Goal: Transaction & Acquisition: Book appointment/travel/reservation

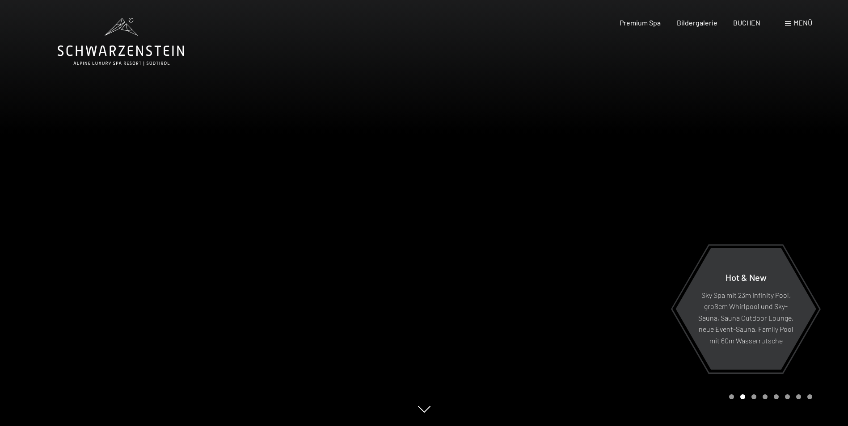
click at [777, 164] on div at bounding box center [636, 213] width 424 height 426
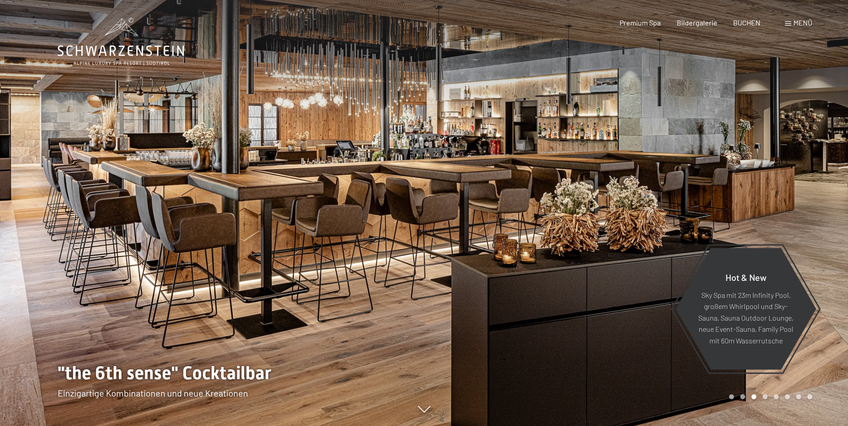
click at [774, 176] on div at bounding box center [636, 213] width 424 height 426
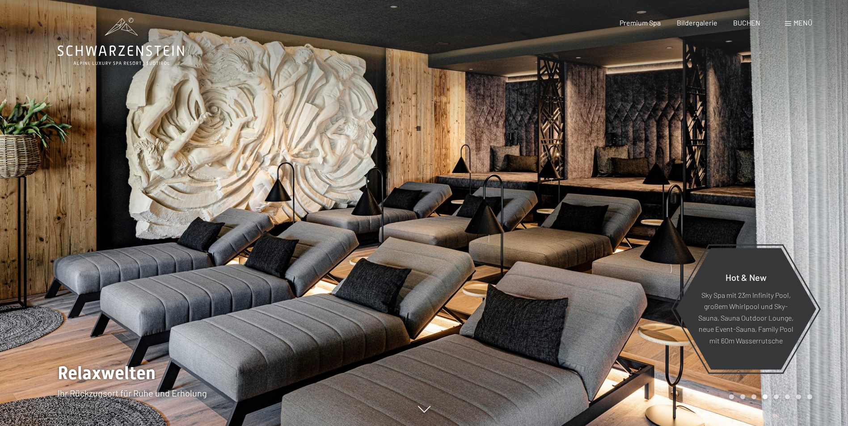
click at [774, 176] on div at bounding box center [636, 213] width 424 height 426
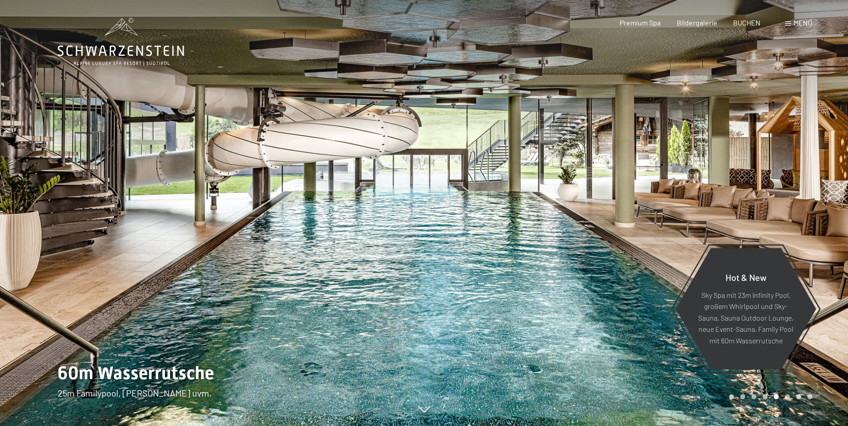
click at [774, 176] on div at bounding box center [636, 213] width 424 height 426
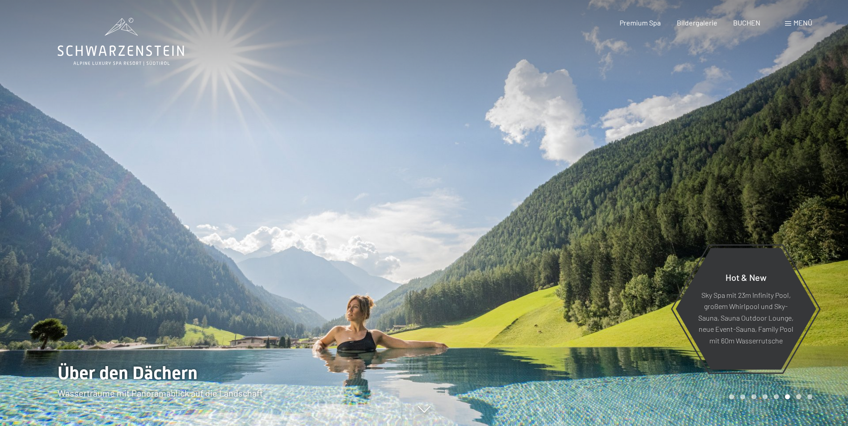
click at [774, 176] on div at bounding box center [636, 213] width 424 height 426
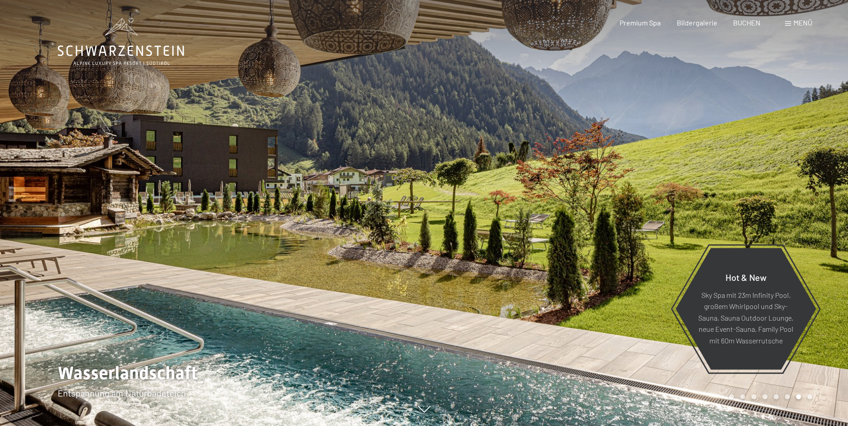
click at [775, 176] on div at bounding box center [636, 213] width 424 height 426
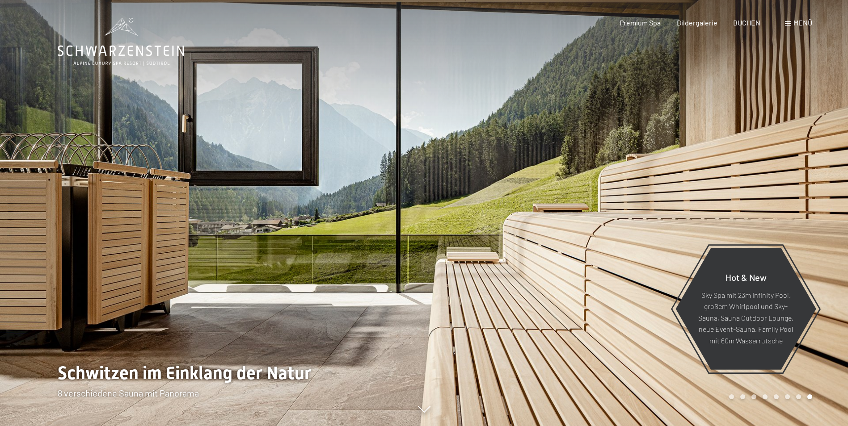
click at [774, 171] on div at bounding box center [636, 213] width 424 height 426
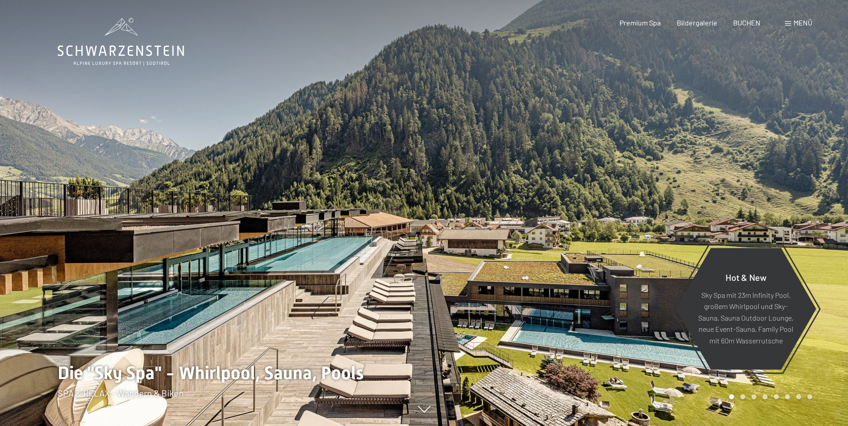
click at [774, 169] on div at bounding box center [636, 213] width 424 height 426
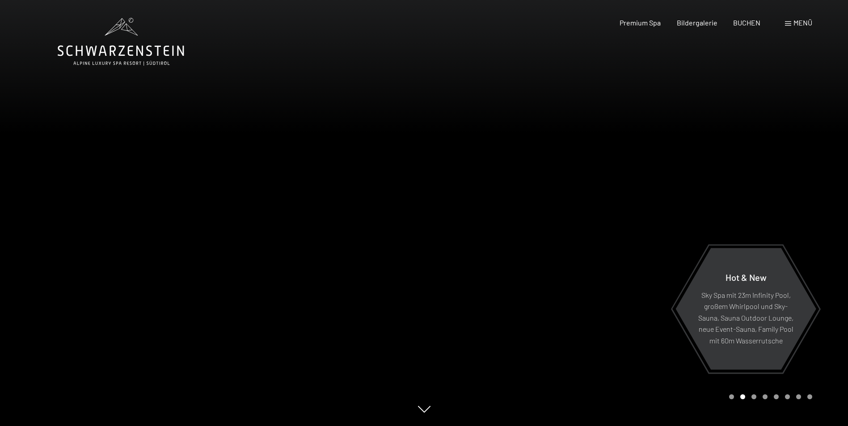
click at [774, 170] on div at bounding box center [636, 213] width 424 height 426
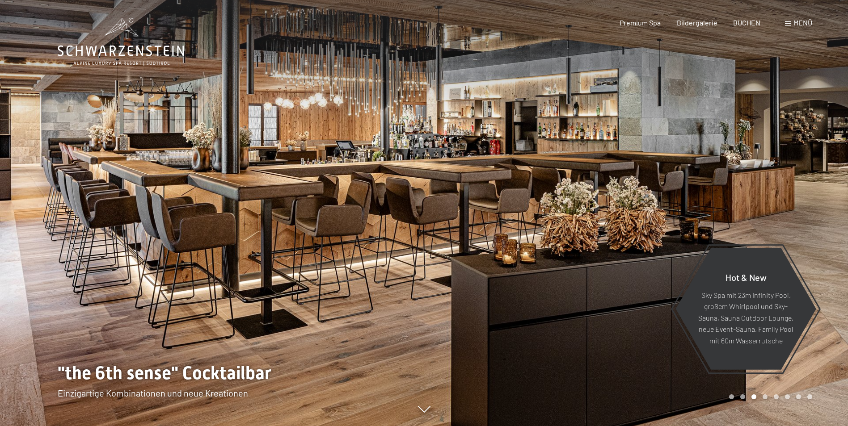
click at [774, 170] on div at bounding box center [636, 213] width 424 height 426
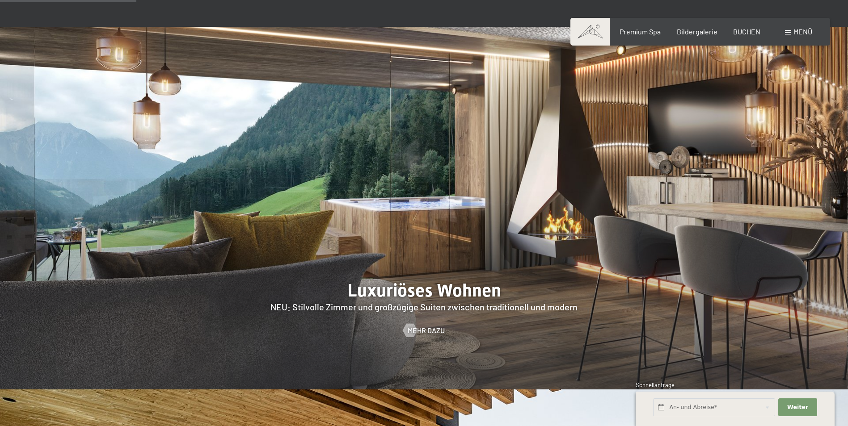
scroll to position [805, 0]
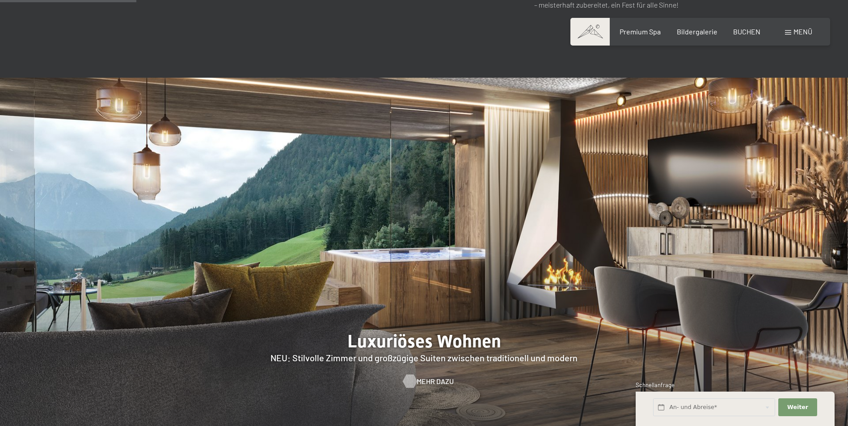
click at [422, 377] on span "Mehr dazu" at bounding box center [435, 382] width 37 height 10
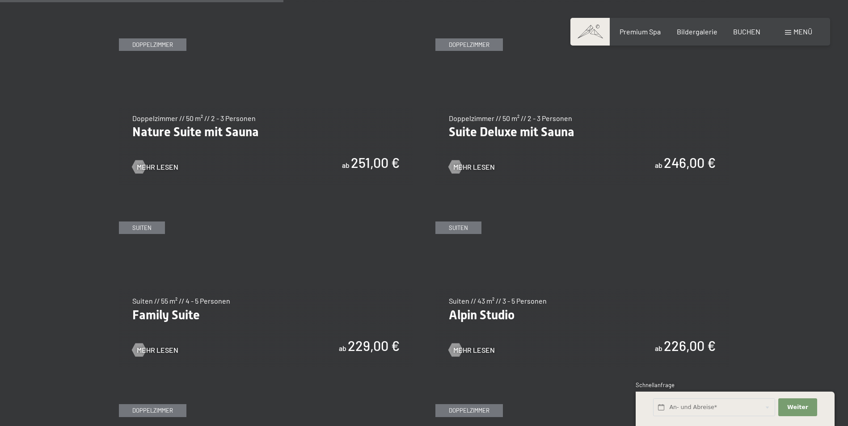
scroll to position [939, 0]
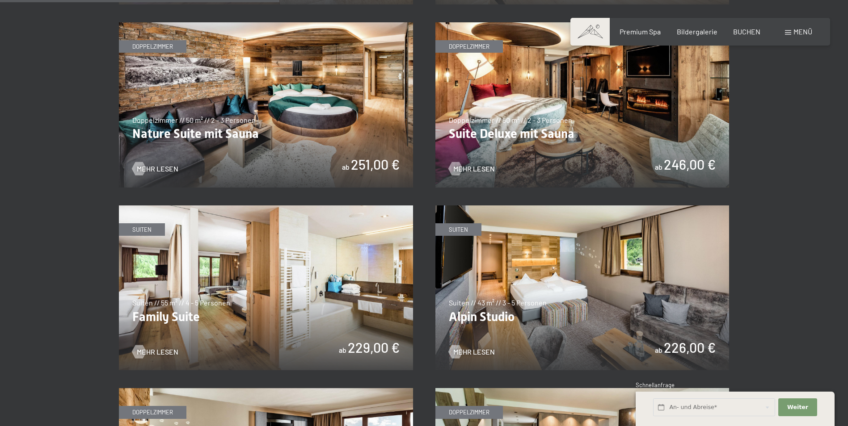
drag, startPoint x: 318, startPoint y: 193, endPoint x: 342, endPoint y: 117, distance: 79.6
click at [342, 117] on img at bounding box center [266, 104] width 294 height 165
click at [572, 126] on img at bounding box center [582, 104] width 294 height 165
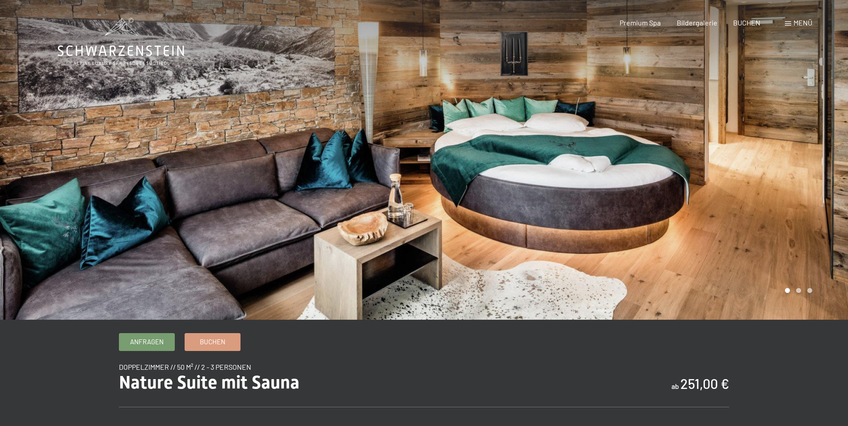
click at [779, 162] on div at bounding box center [636, 160] width 424 height 320
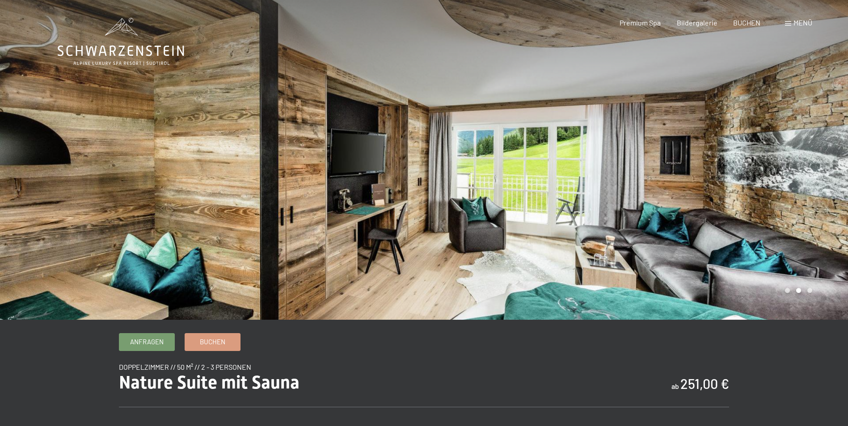
click at [779, 162] on div at bounding box center [636, 160] width 424 height 320
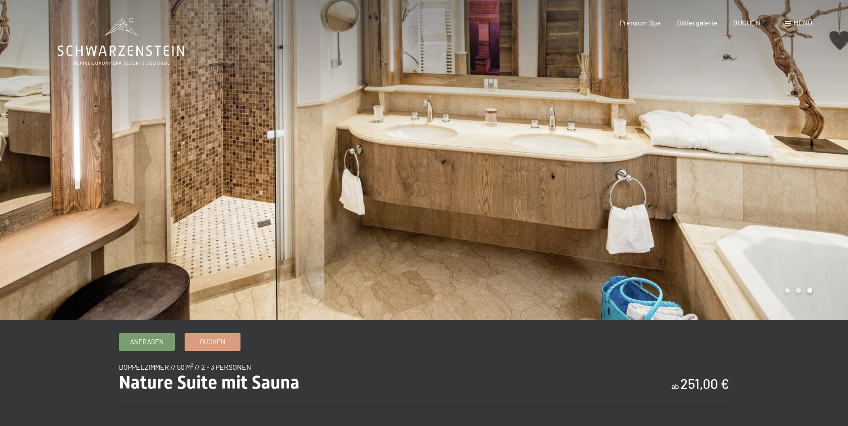
click at [786, 186] on div at bounding box center [636, 160] width 424 height 320
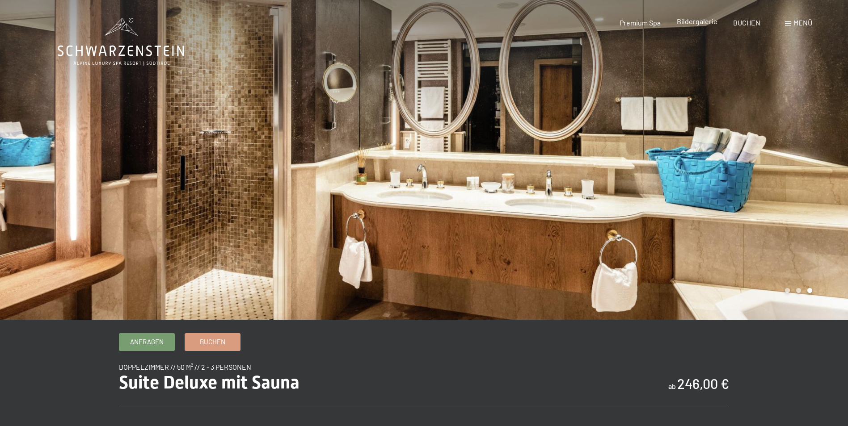
click at [702, 22] on span "Bildergalerie" at bounding box center [697, 21] width 41 height 8
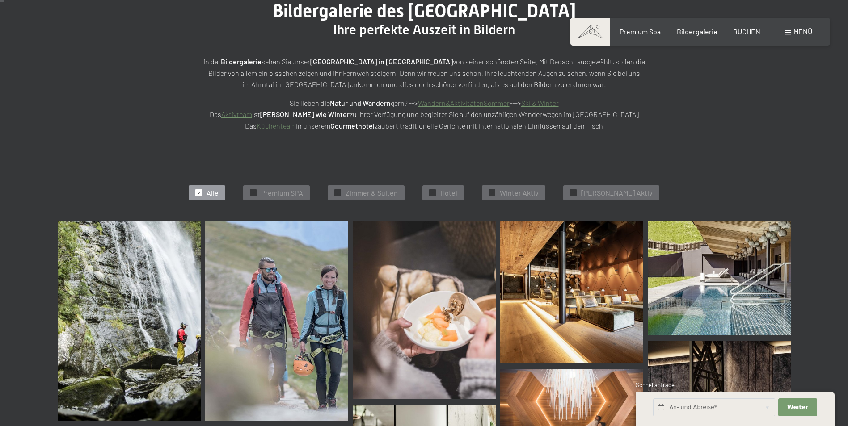
scroll to position [45, 0]
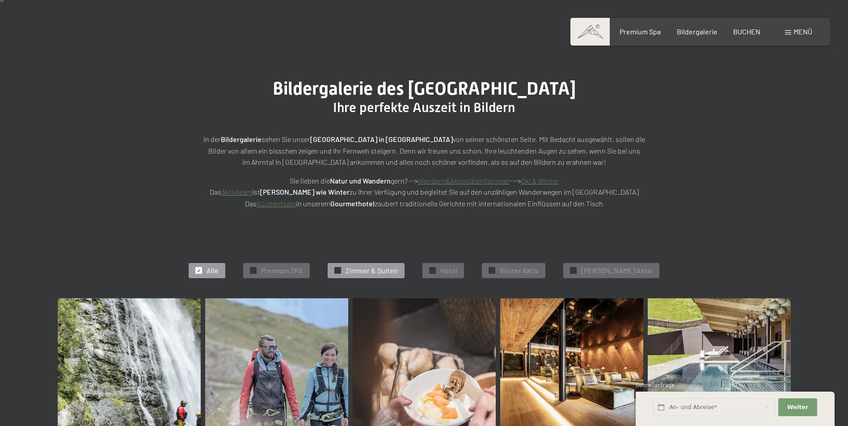
click at [379, 267] on span "Zimmer & Suiten" at bounding box center [372, 271] width 52 height 10
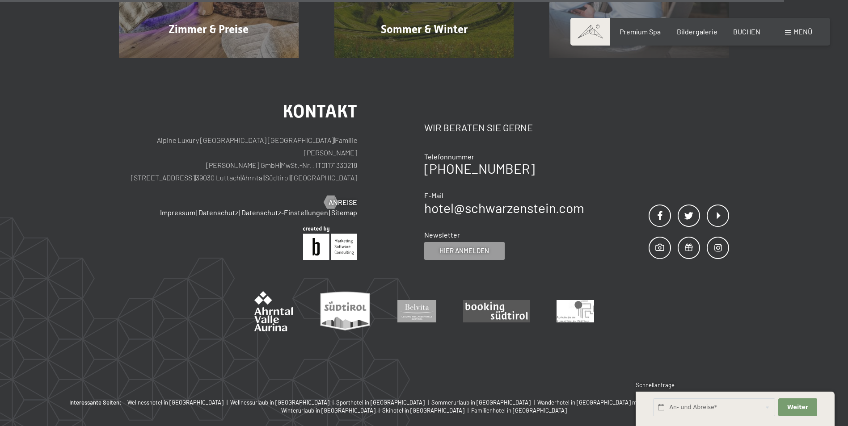
scroll to position [896, 0]
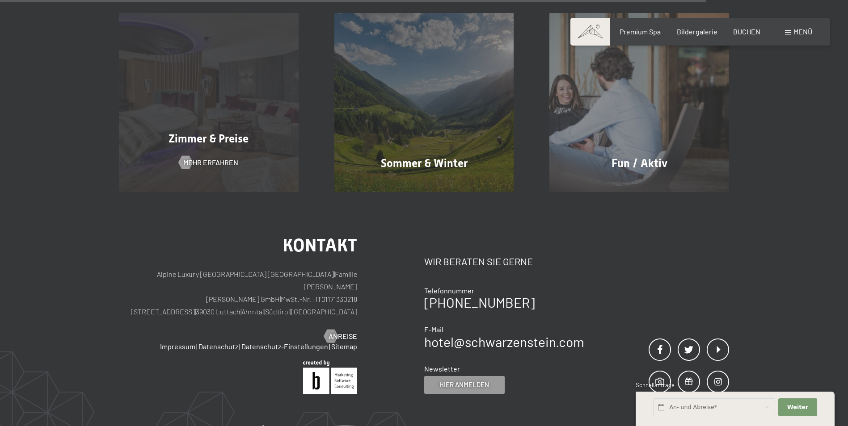
click at [210, 149] on div "Zimmer & Preise Mehr erfahren" at bounding box center [208, 103] width 215 height 180
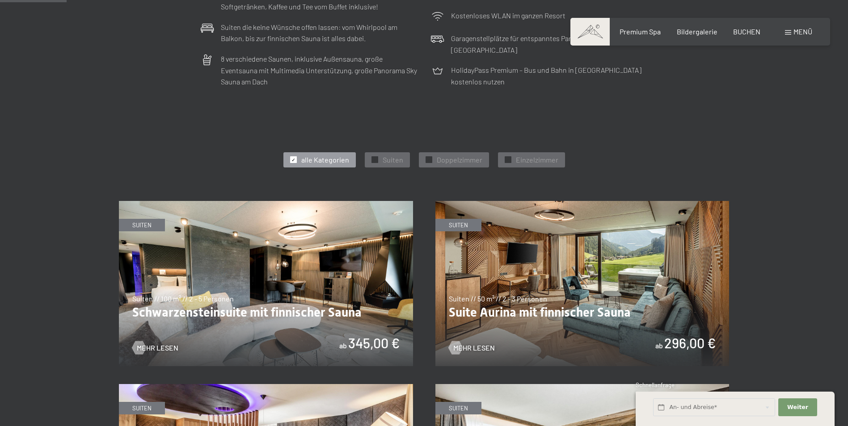
scroll to position [536, 0]
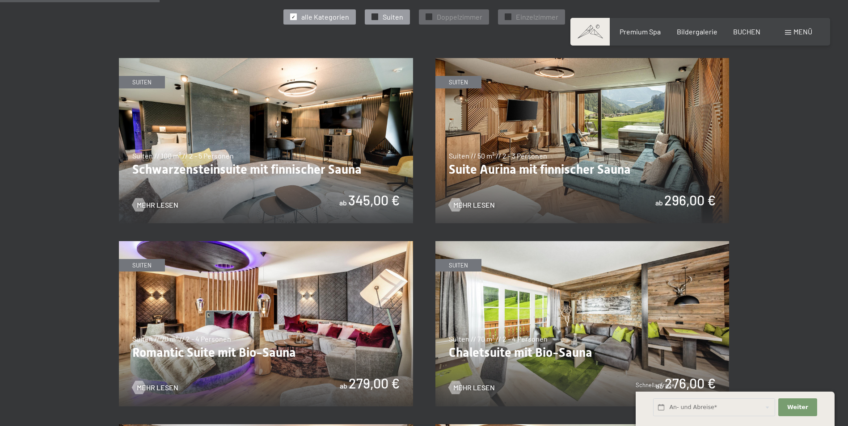
click at [380, 13] on div "✓ Suiten" at bounding box center [387, 16] width 45 height 15
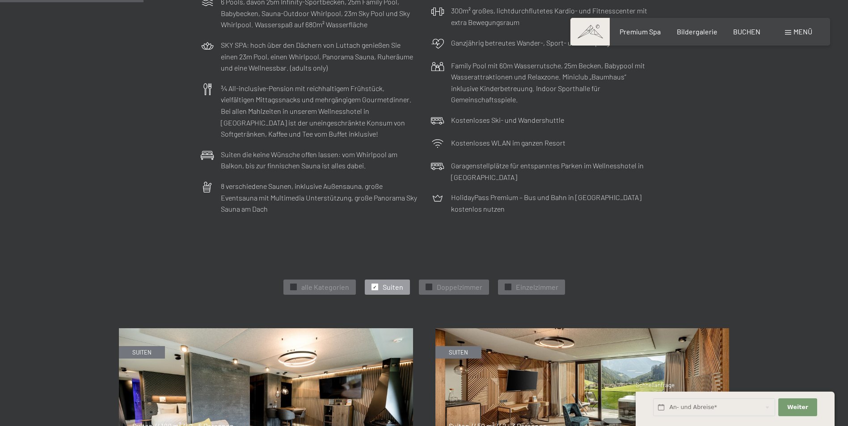
scroll to position [358, 0]
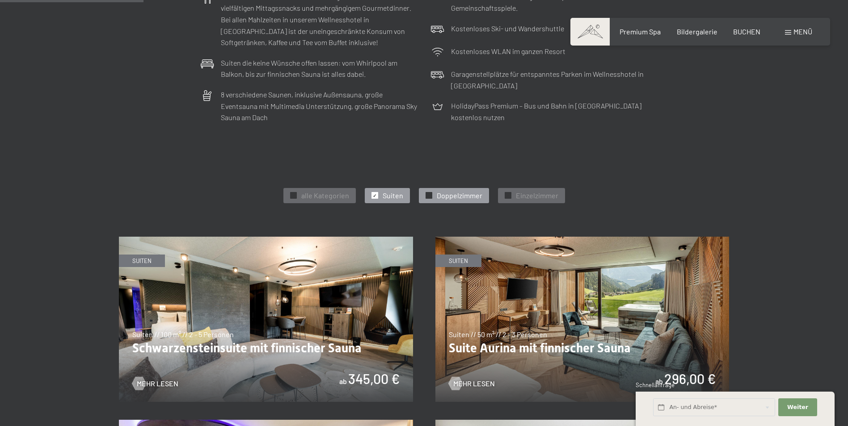
click at [429, 202] on div "✓ alle Kategorien ✓ Suiten ✓ Doppelzimmer ✓ Einzelzimmer" at bounding box center [424, 196] width 610 height 20
click at [432, 193] on div "✓ Doppelzimmer" at bounding box center [454, 195] width 70 height 15
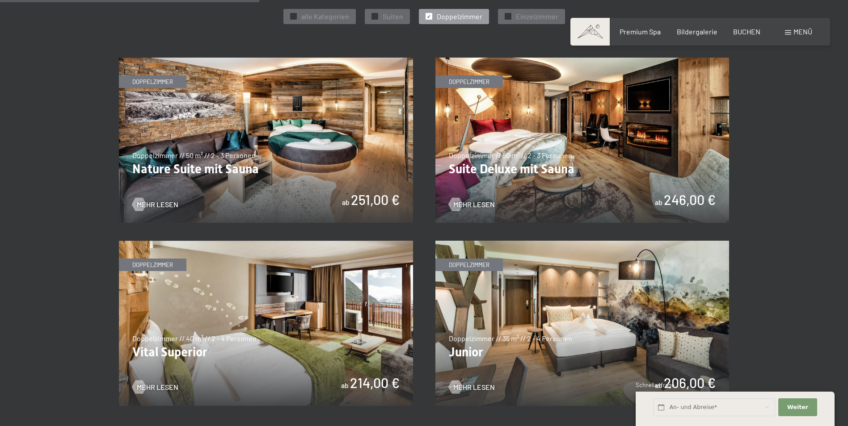
scroll to position [536, 0]
click at [375, 13] on div "✓ Suiten" at bounding box center [387, 16] width 45 height 15
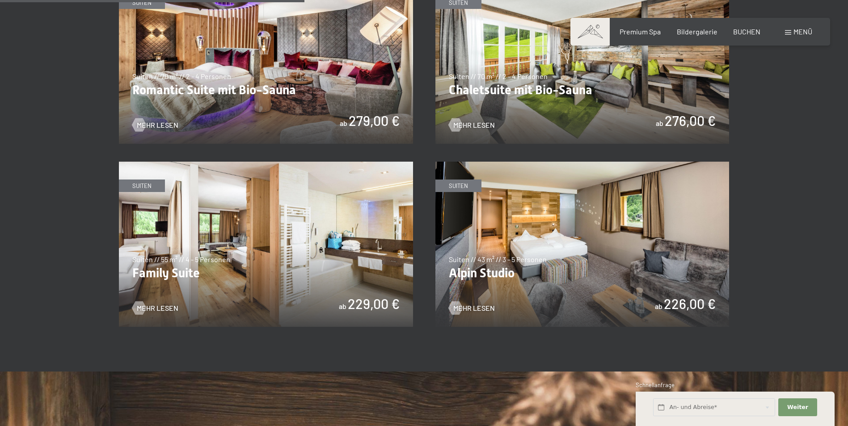
scroll to position [849, 0]
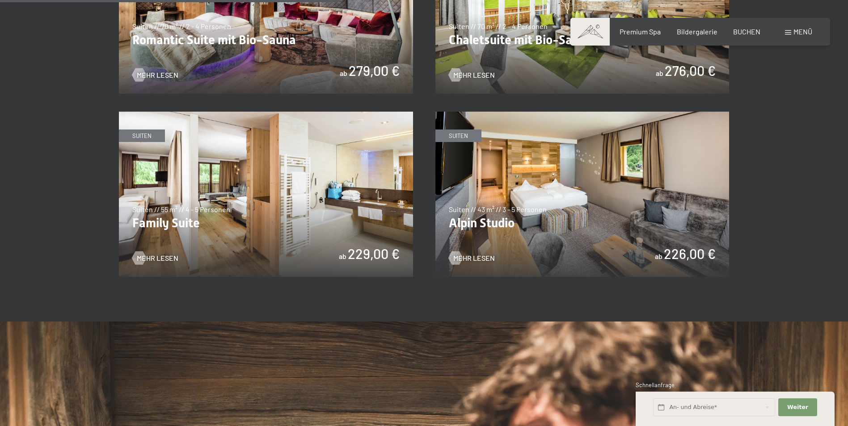
click at [530, 164] on img at bounding box center [582, 194] width 294 height 165
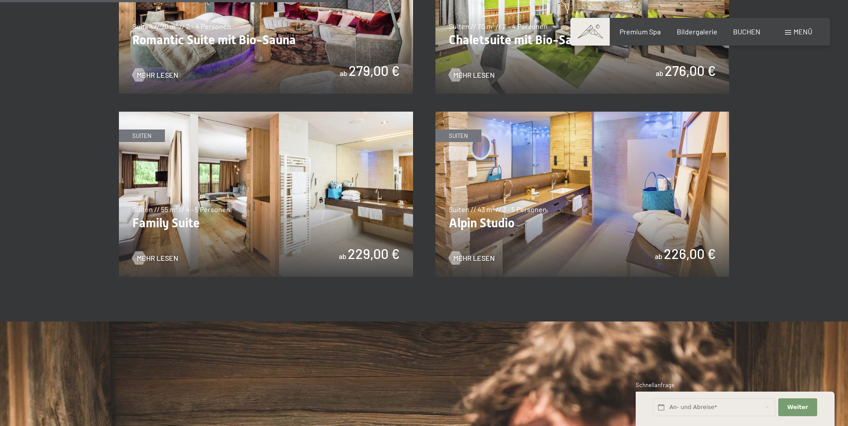
click at [637, 191] on img at bounding box center [582, 194] width 294 height 165
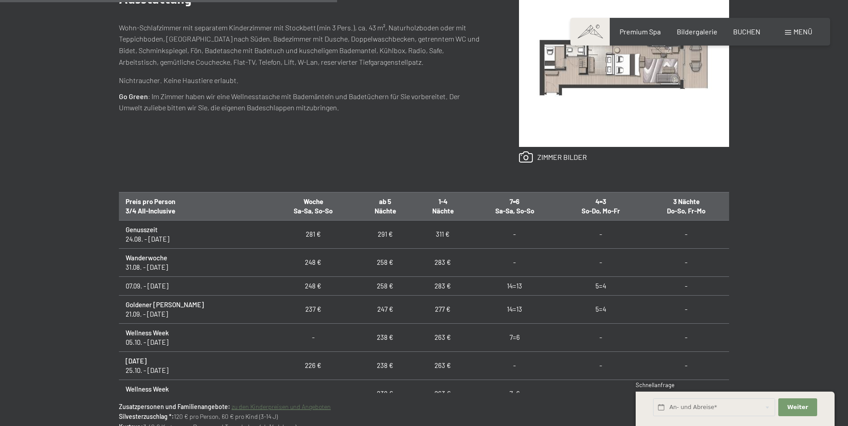
scroll to position [581, 0]
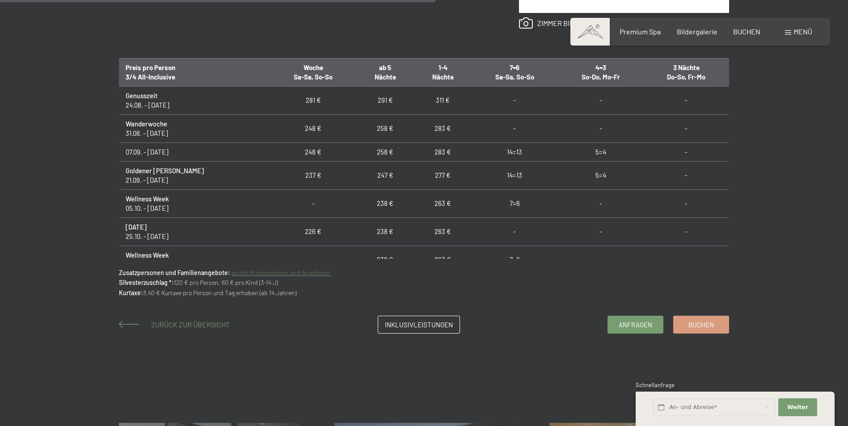
click at [183, 327] on span "Zurück zur Übersicht" at bounding box center [190, 324] width 79 height 8
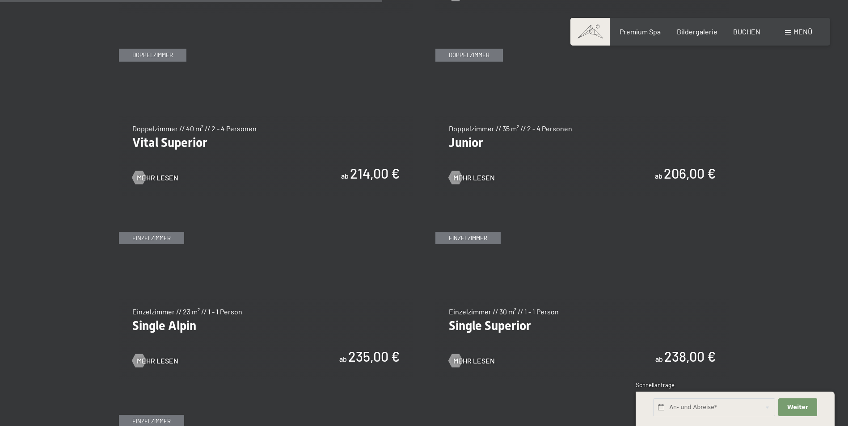
scroll to position [1252, 0]
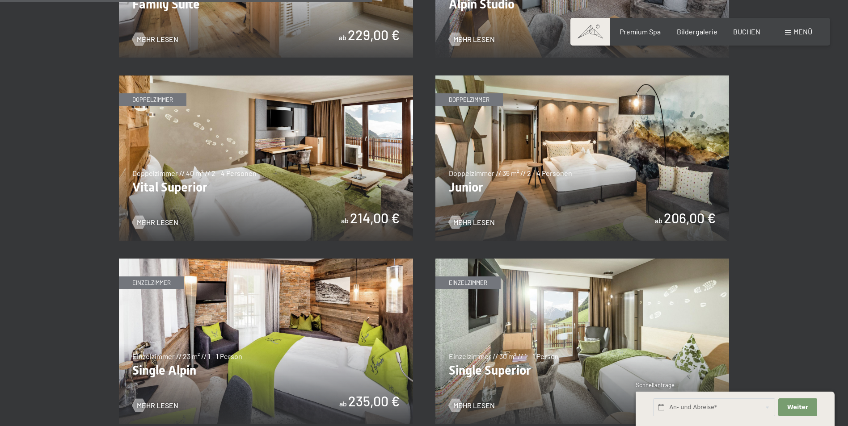
click at [215, 161] on img at bounding box center [266, 158] width 294 height 165
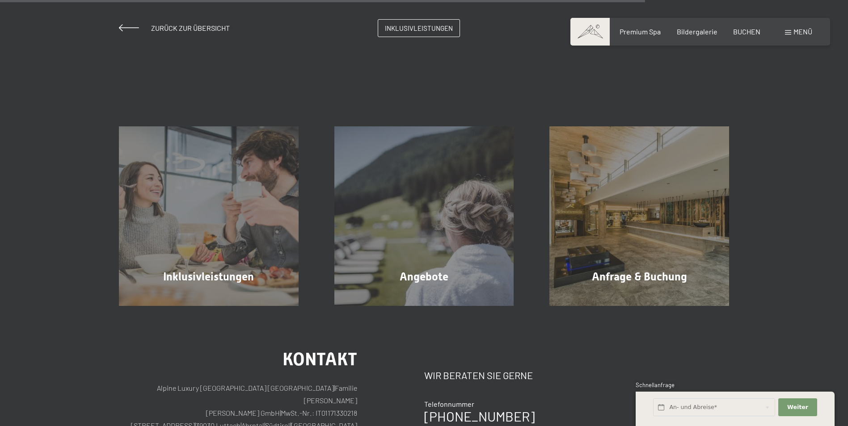
scroll to position [849, 0]
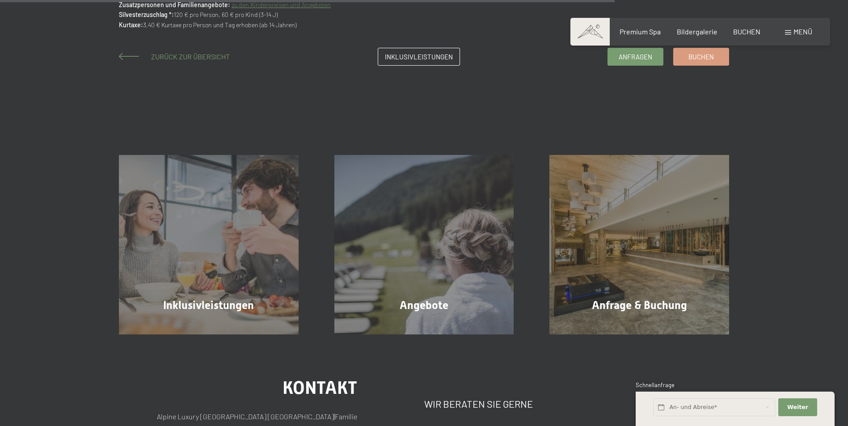
click at [149, 53] on link "Zurück zur Übersicht" at bounding box center [174, 56] width 111 height 8
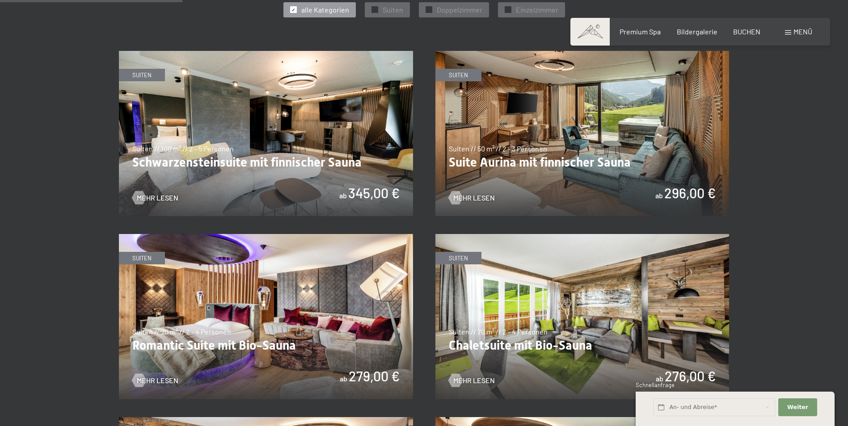
scroll to position [626, 0]
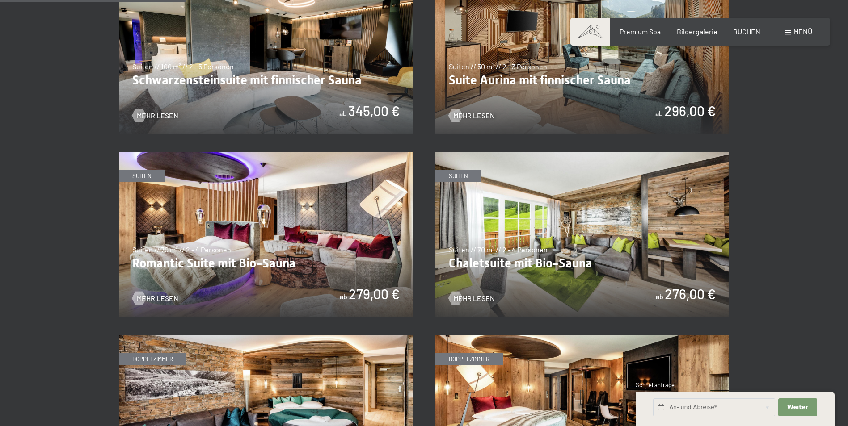
click at [574, 257] on img at bounding box center [582, 234] width 294 height 165
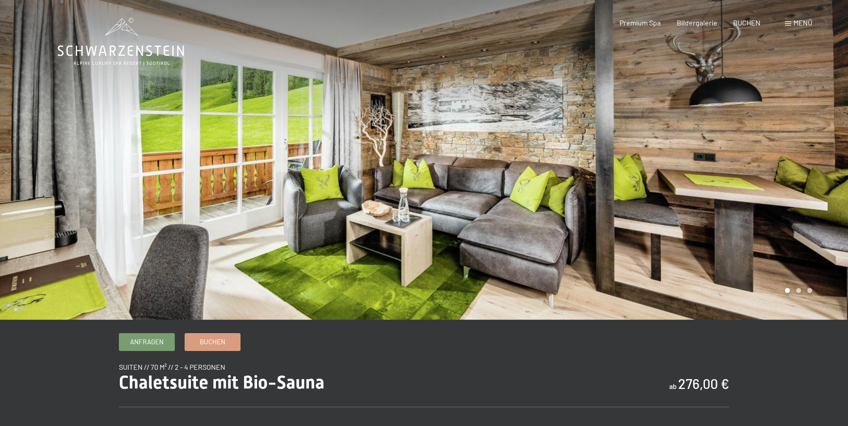
click at [724, 182] on div at bounding box center [636, 160] width 424 height 320
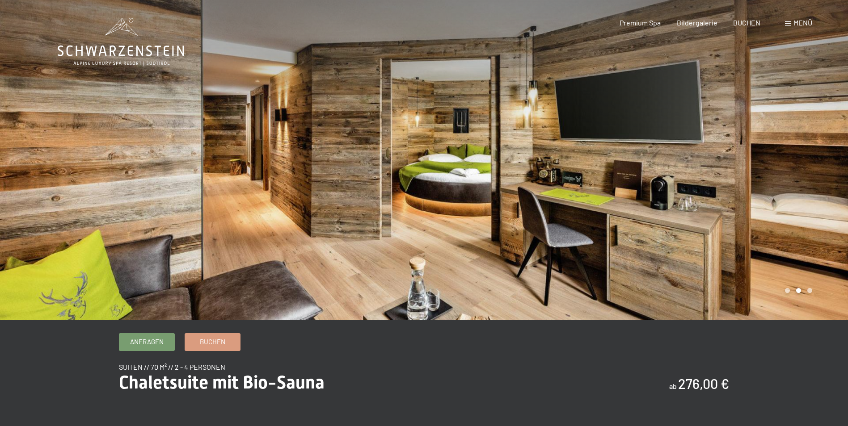
click at [721, 184] on div at bounding box center [636, 160] width 424 height 320
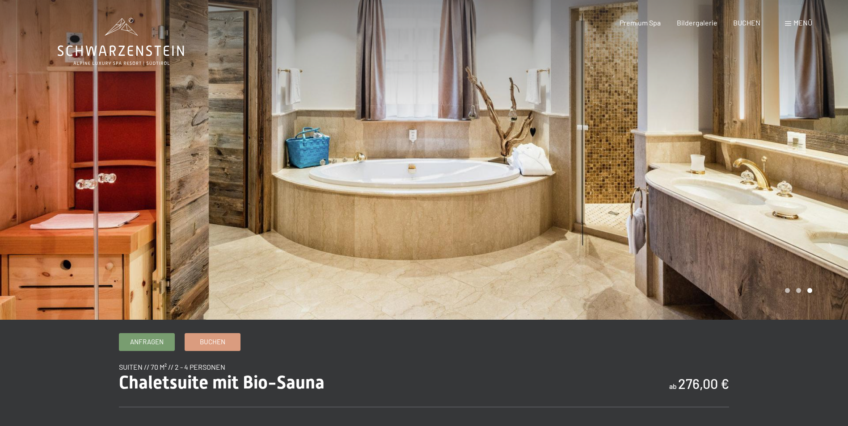
click at [510, 168] on div at bounding box center [636, 160] width 424 height 320
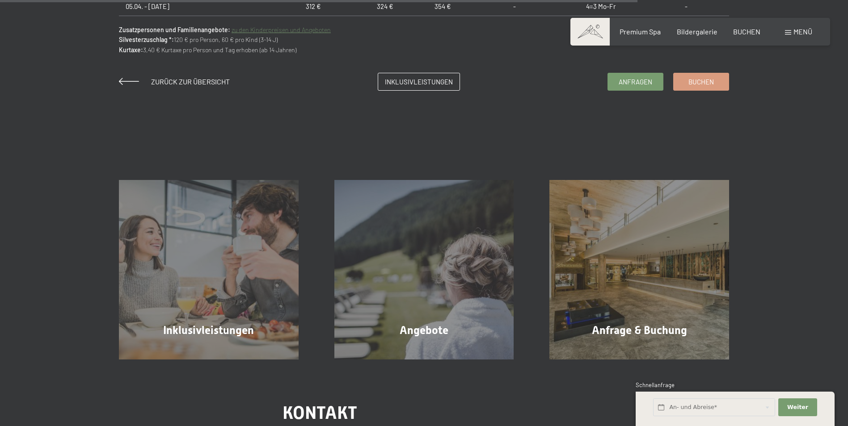
scroll to position [894, 0]
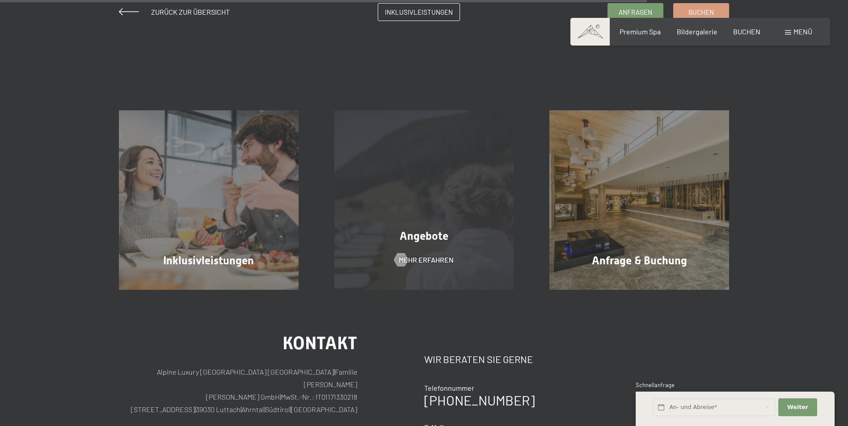
click at [433, 197] on div "Angebote Mehr erfahren" at bounding box center [423, 200] width 215 height 180
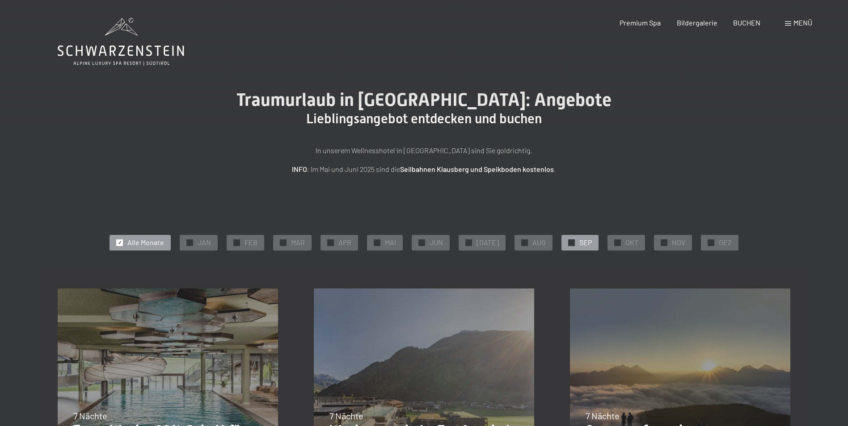
drag, startPoint x: 578, startPoint y: 244, endPoint x: 593, endPoint y: 263, distance: 23.9
click at [579, 243] on span "SEP" at bounding box center [585, 243] width 13 height 10
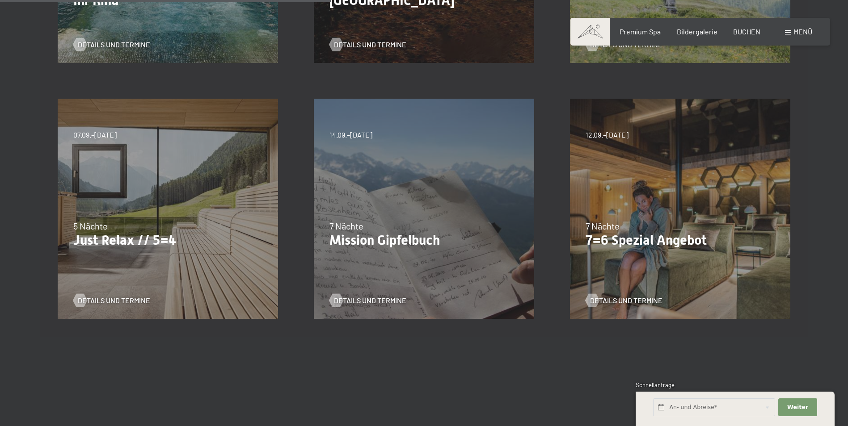
scroll to position [447, 0]
click at [110, 241] on p "Just Relax // 5=4" at bounding box center [167, 240] width 189 height 16
click at [84, 299] on div at bounding box center [80, 299] width 8 height 13
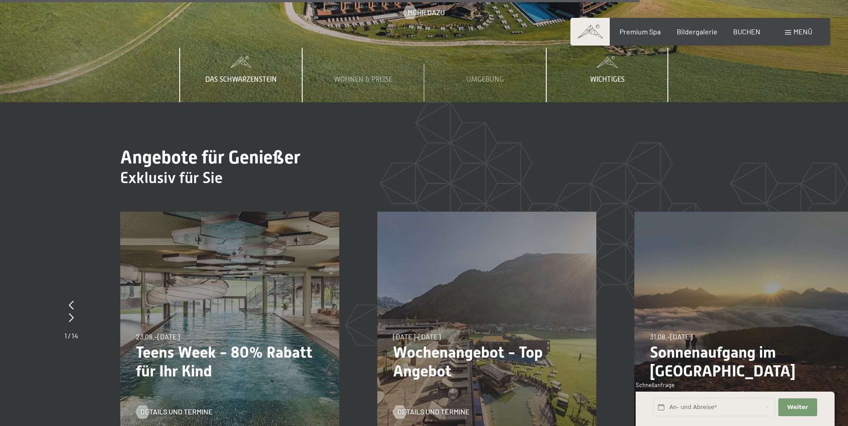
scroll to position [3129, 0]
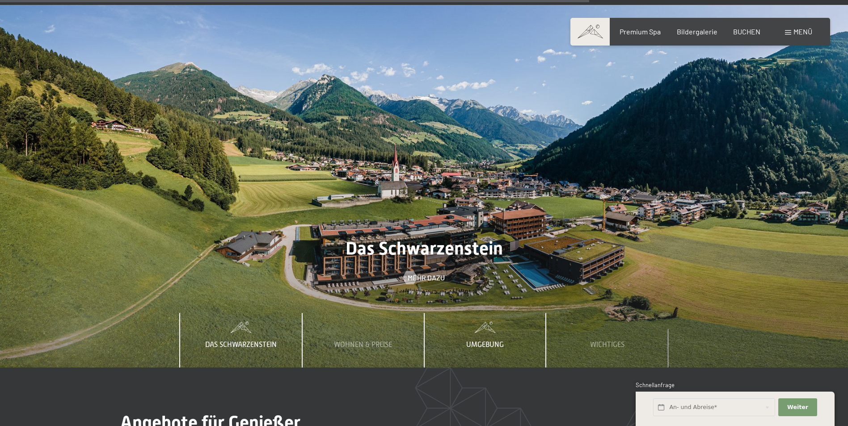
click at [497, 341] on span "Umgebung" at bounding box center [485, 345] width 38 height 8
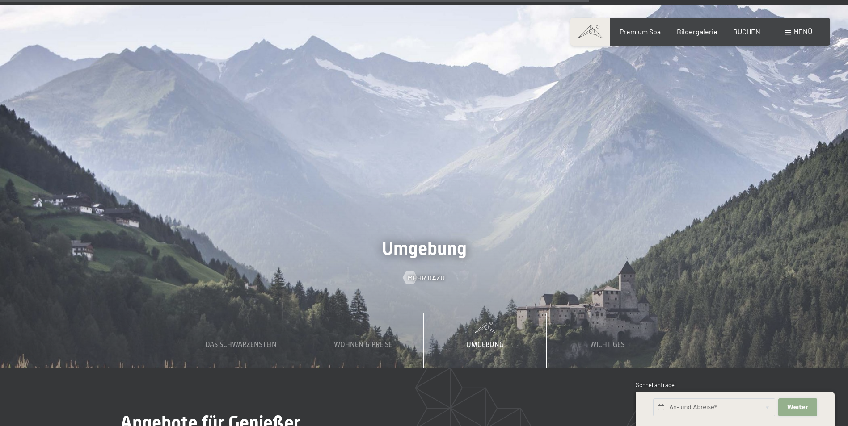
click at [797, 406] on span "Weiter" at bounding box center [797, 408] width 21 height 8
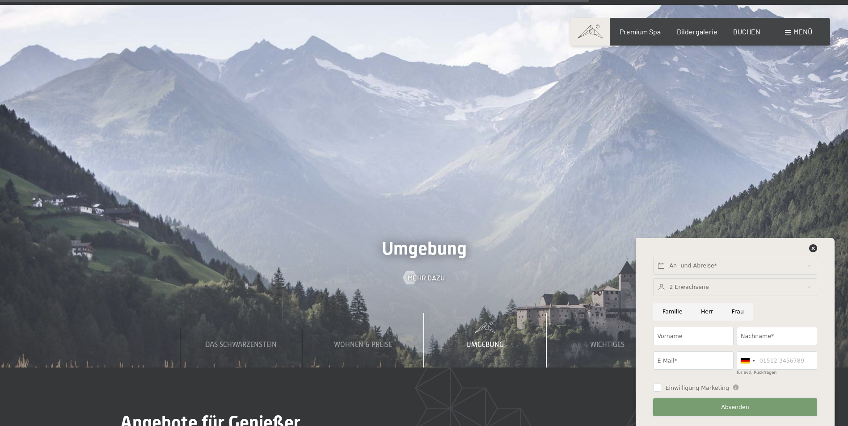
click at [742, 405] on span "Absenden" at bounding box center [735, 408] width 28 height 8
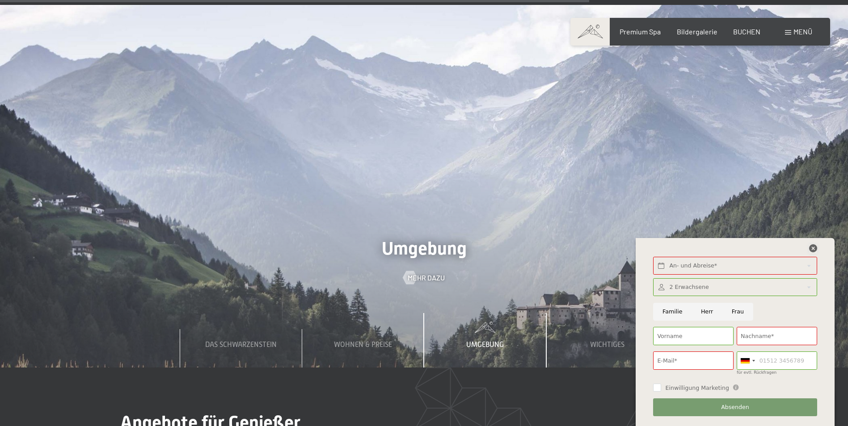
click at [811, 244] on div "An- und Abreise* Dieses [PERSON_NAME] muss ausgefüllt werden. Weiter Adressfeld…" at bounding box center [735, 332] width 177 height 188
click at [811, 249] on icon at bounding box center [813, 248] width 8 height 8
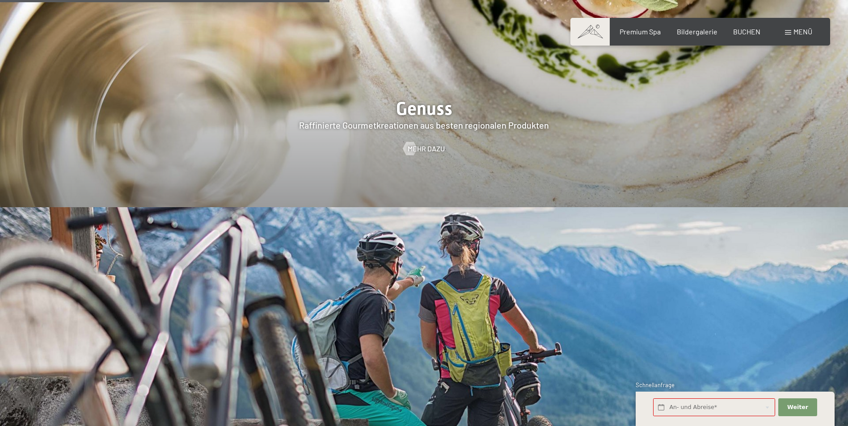
scroll to position [1682, 0]
